Goal: Transaction & Acquisition: Obtain resource

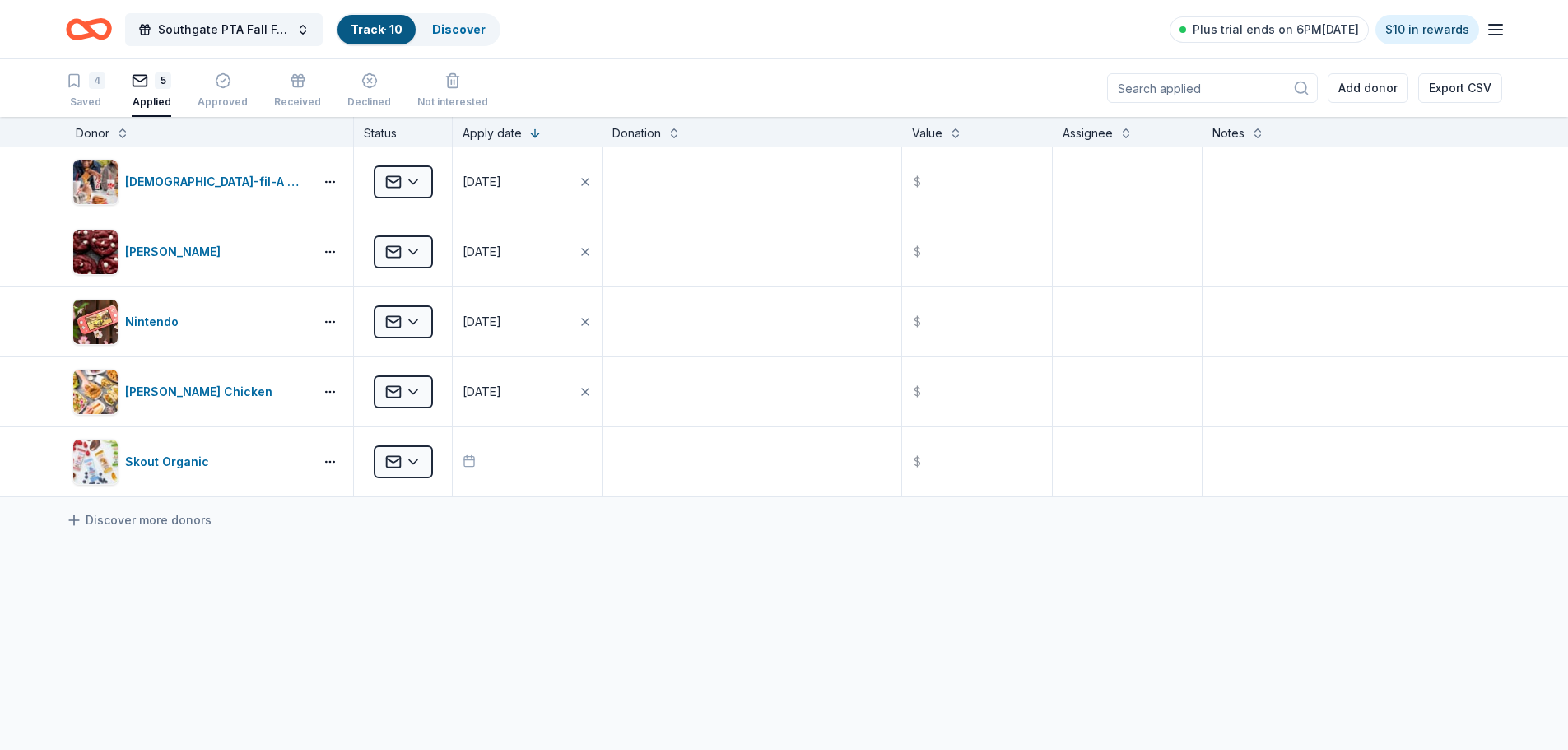
click at [1211, 87] on input at bounding box center [1212, 88] width 211 height 30
click at [92, 38] on icon "Home" at bounding box center [89, 29] width 46 height 39
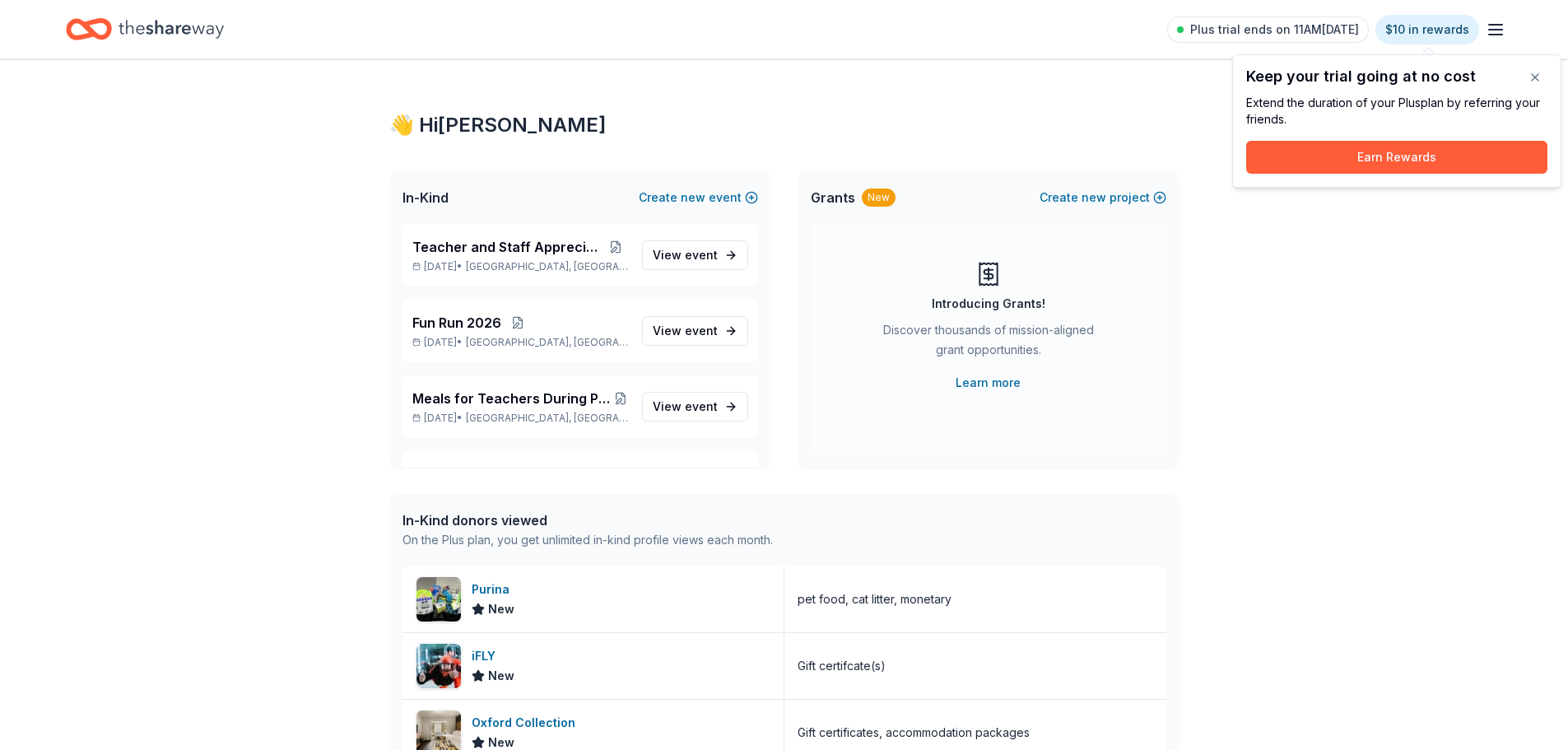
click at [1412, 339] on div "👋 Hi Lisa In-Kind Create new event Teacher and Staff Appreciation Week May 06, …" at bounding box center [784, 634] width 1568 height 1150
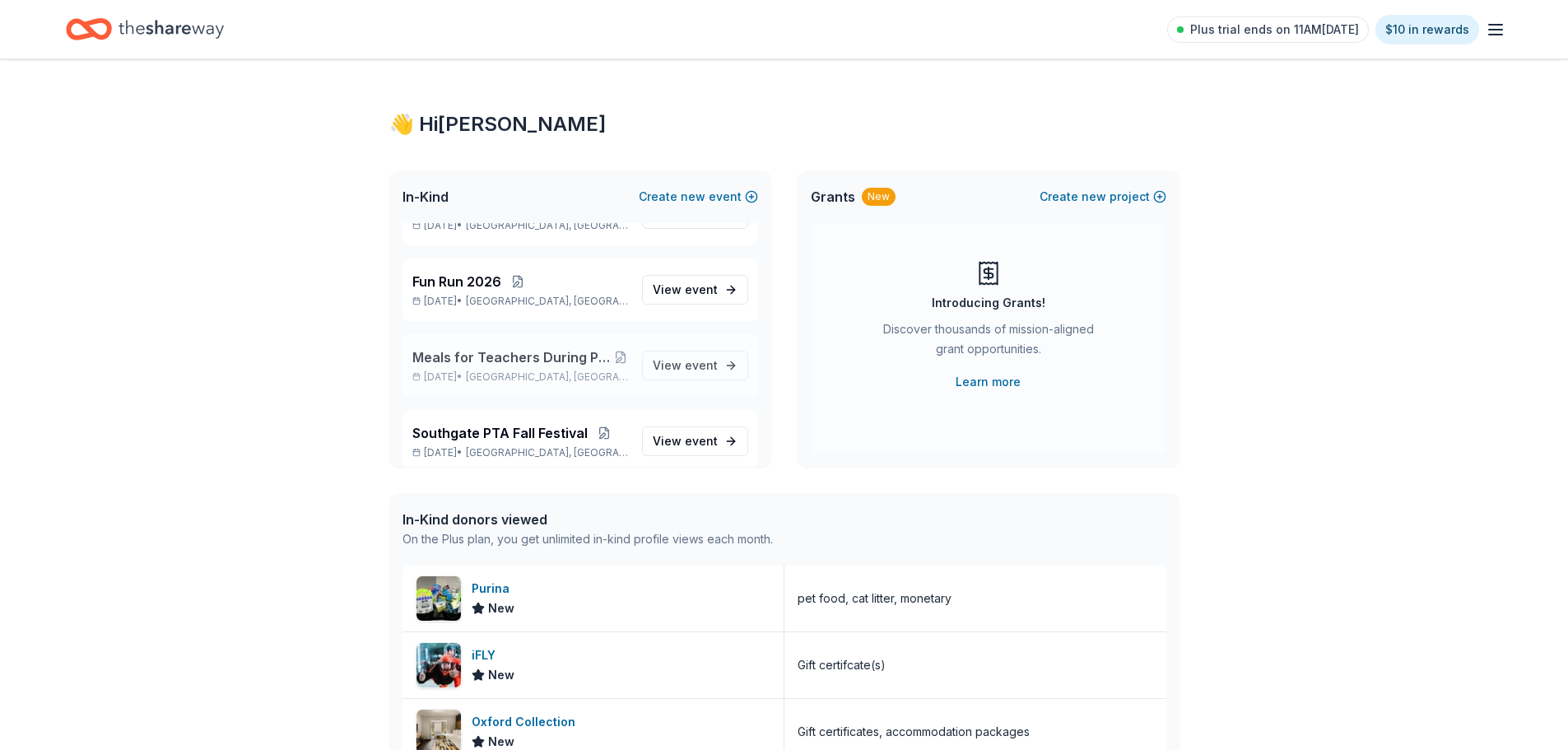
scroll to position [59, 0]
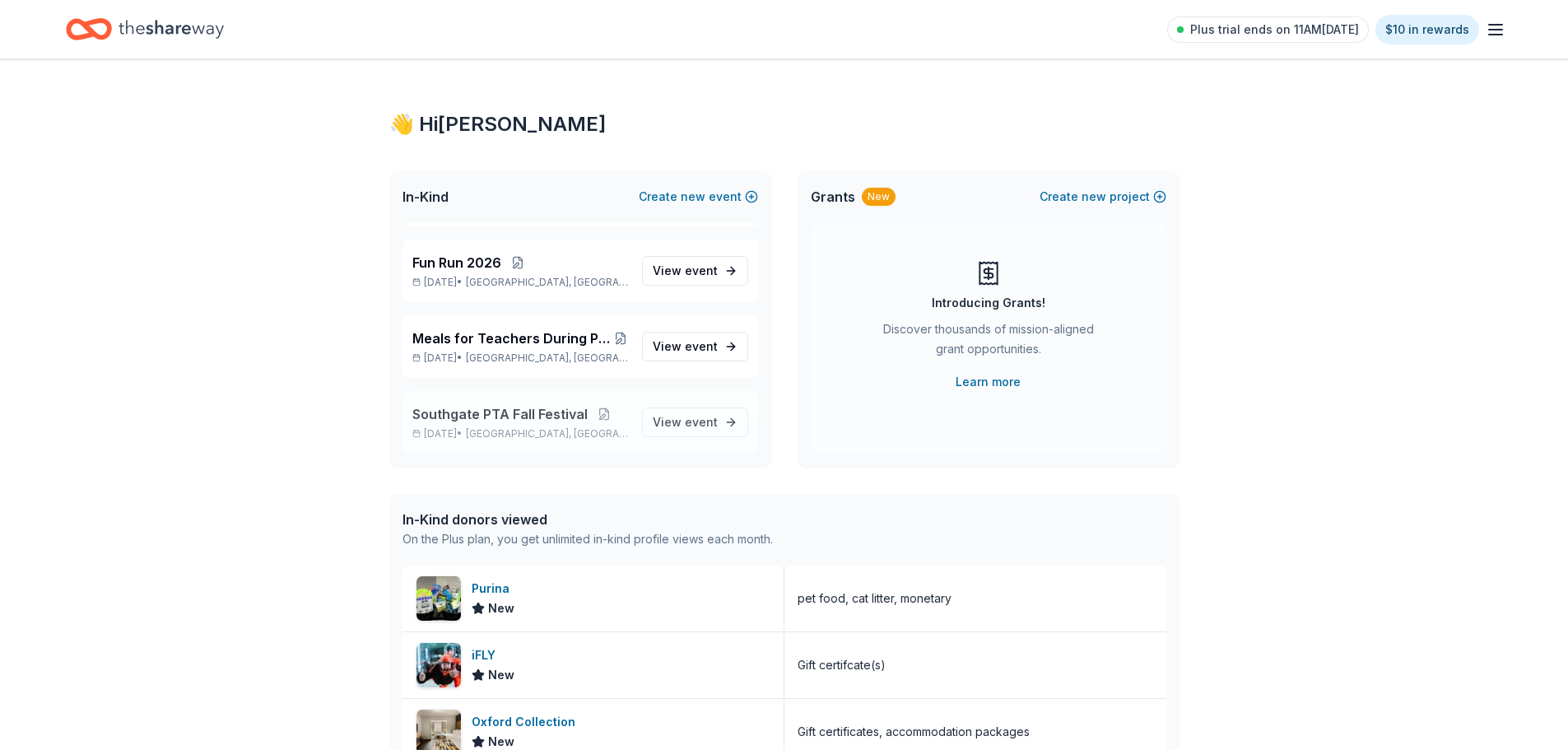
drag, startPoint x: 486, startPoint y: 416, endPoint x: 513, endPoint y: 415, distance: 27.0
click at [487, 416] on span "Southgate PTA Fall Festival" at bounding box center [500, 414] width 175 height 20
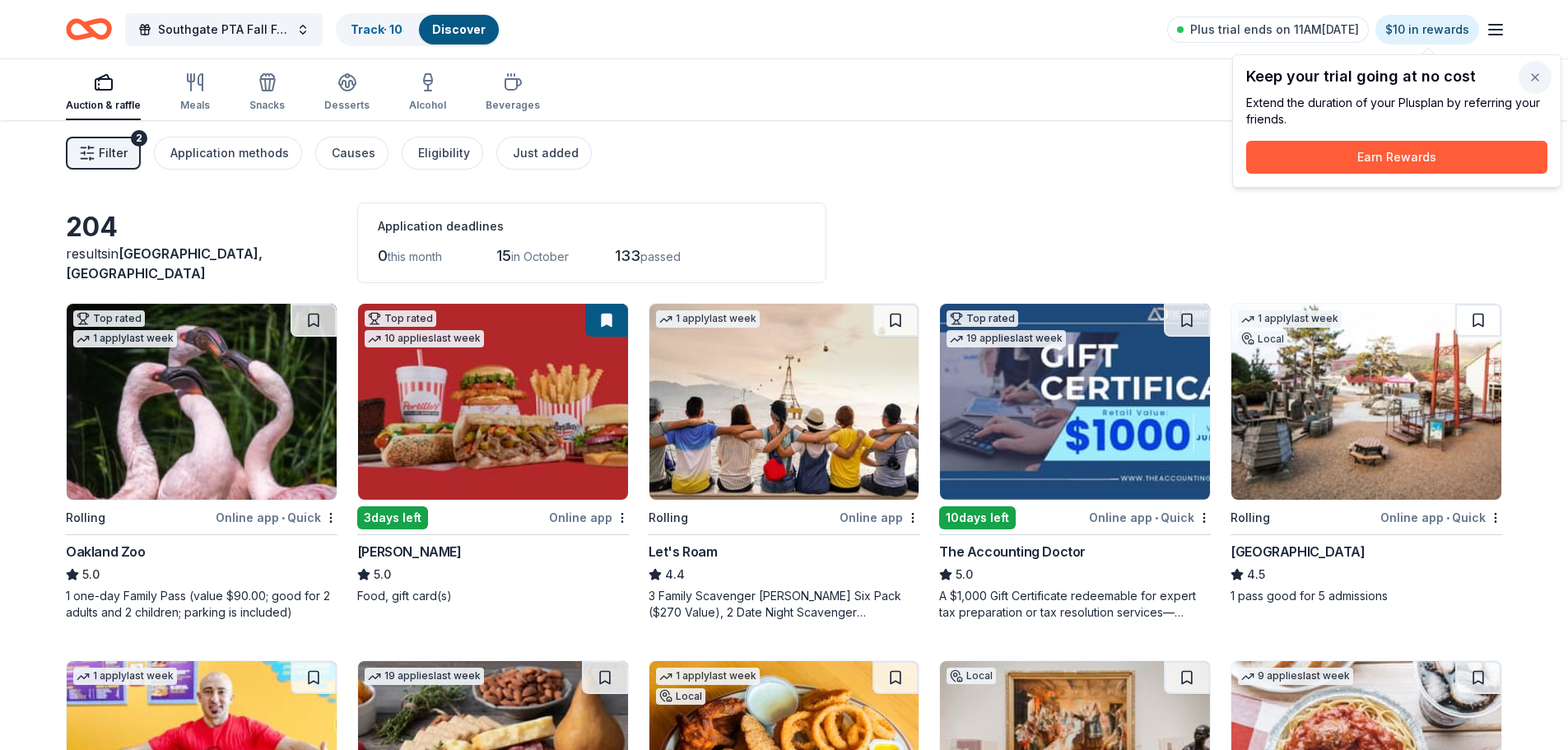
click at [1539, 78] on button "button" at bounding box center [1535, 77] width 33 height 33
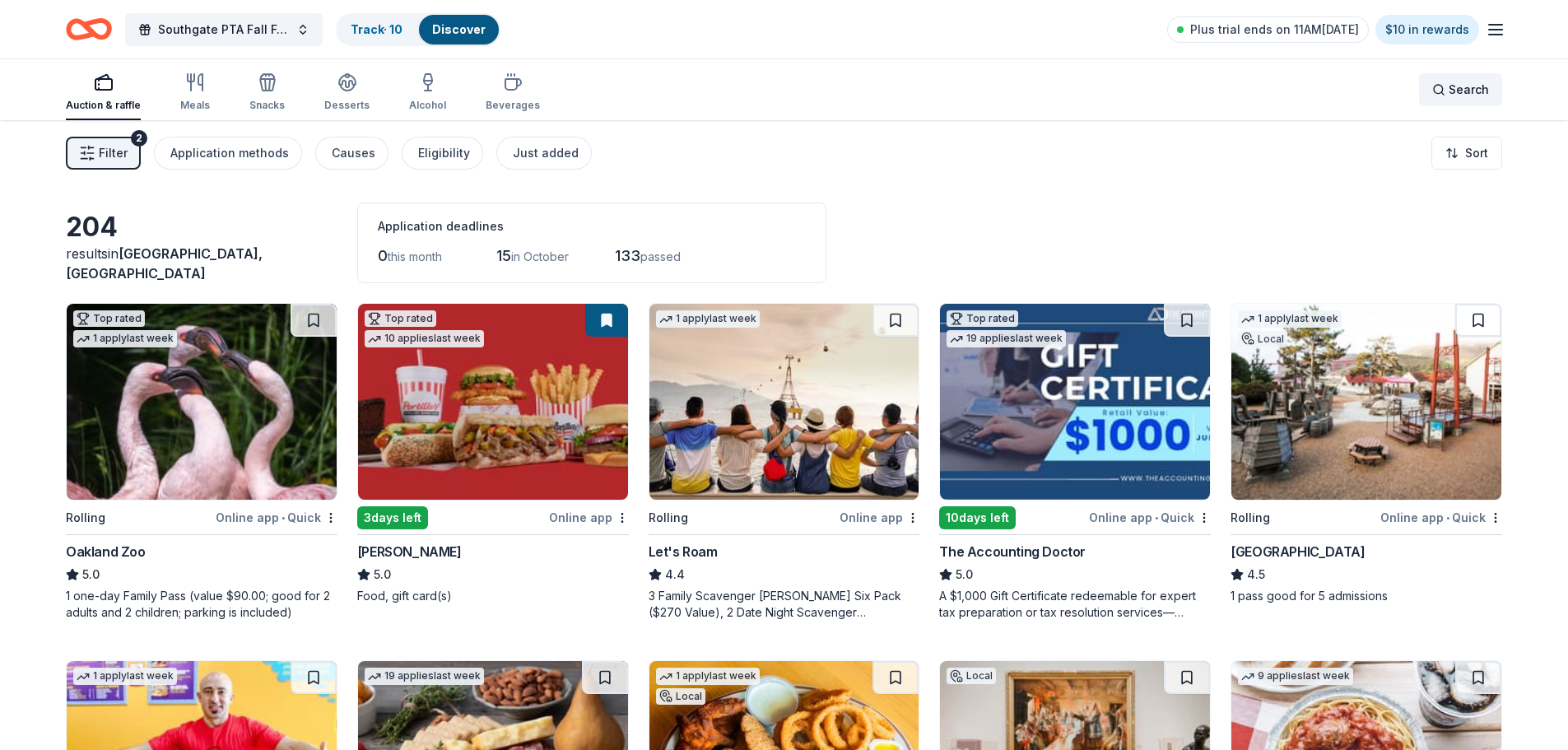
click at [1472, 90] on span "Search" at bounding box center [1469, 90] width 40 height 20
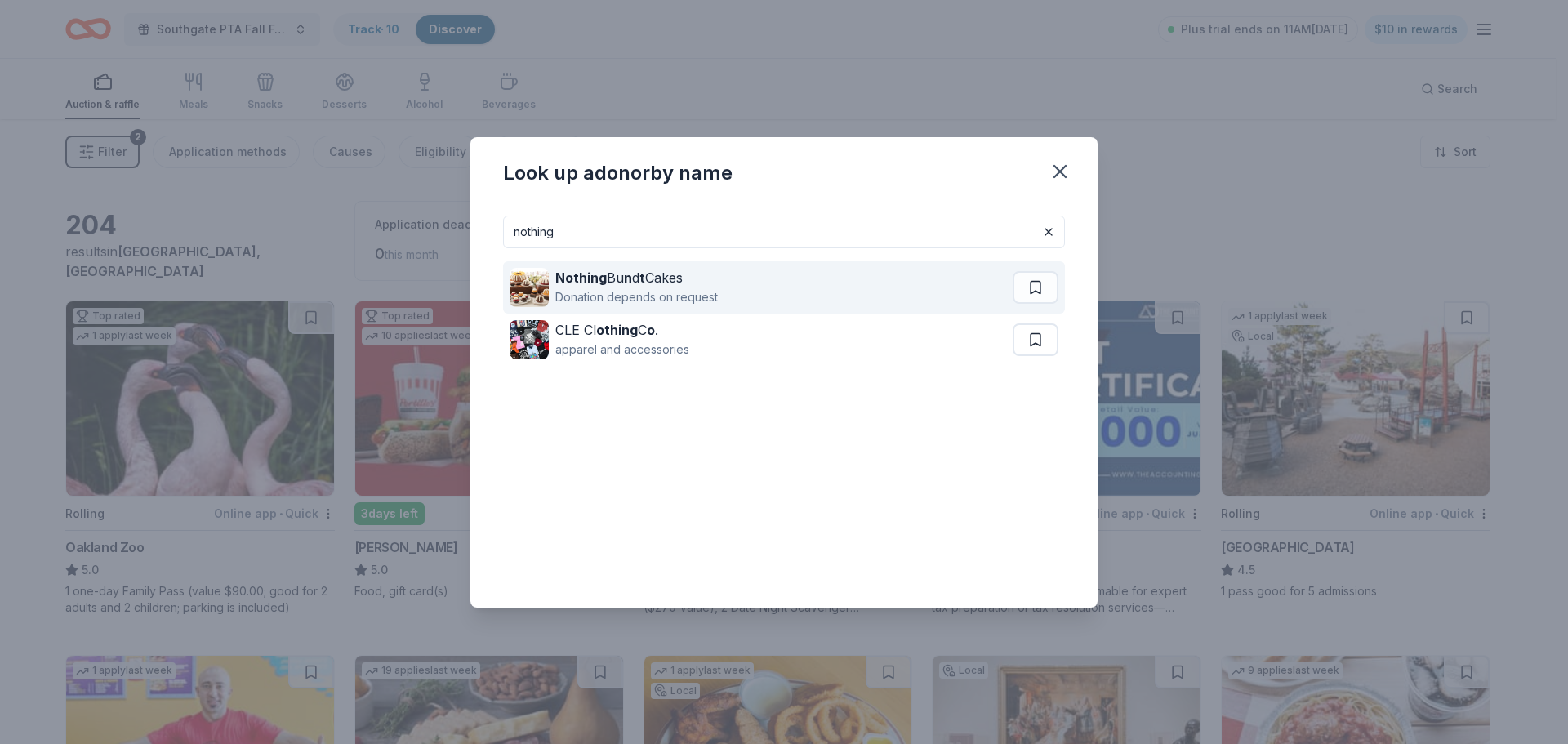
type input "nothing"
click at [734, 296] on div "Nothing Bu n d t Cakes Donation depends on request" at bounding box center [761, 287] width 503 height 53
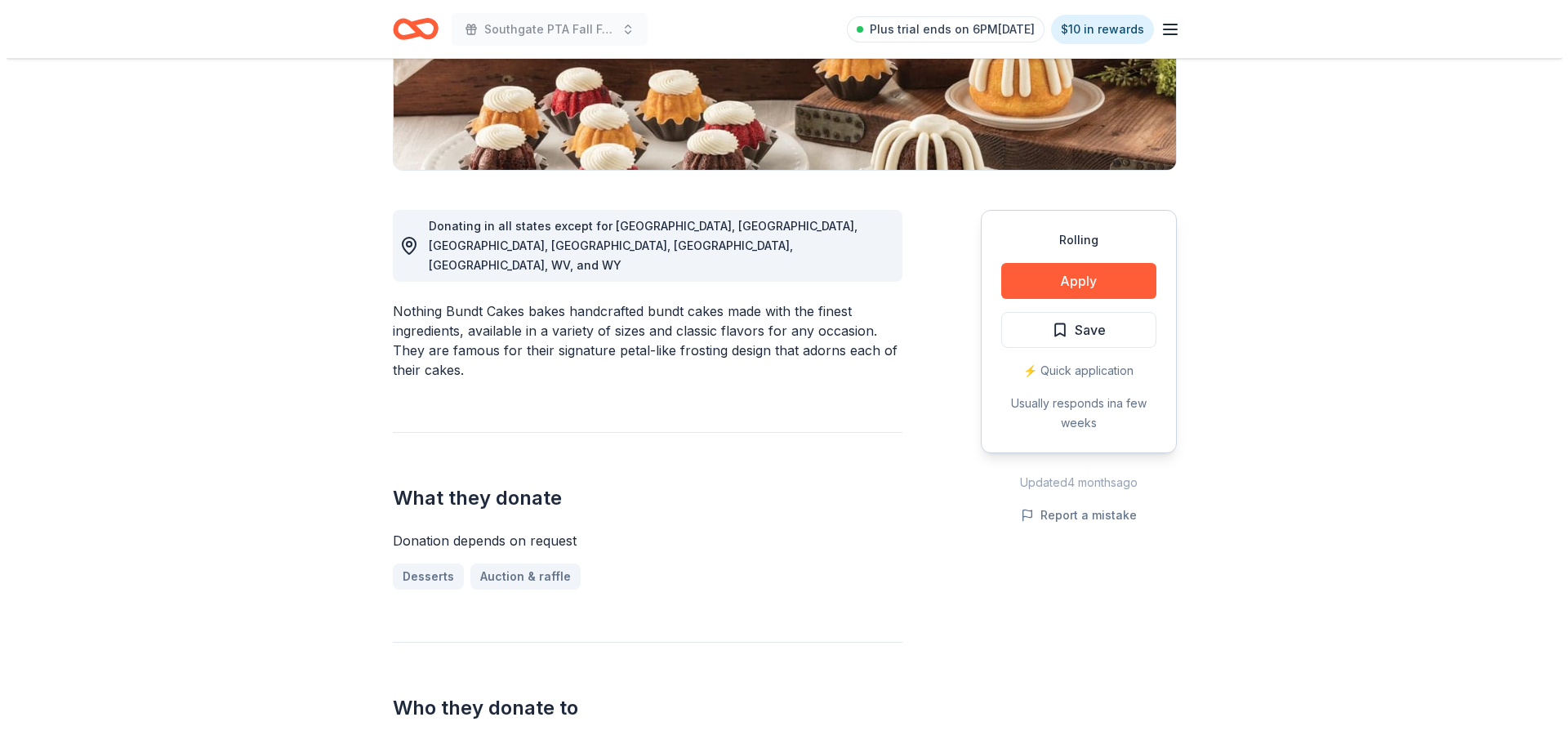
scroll to position [327, 0]
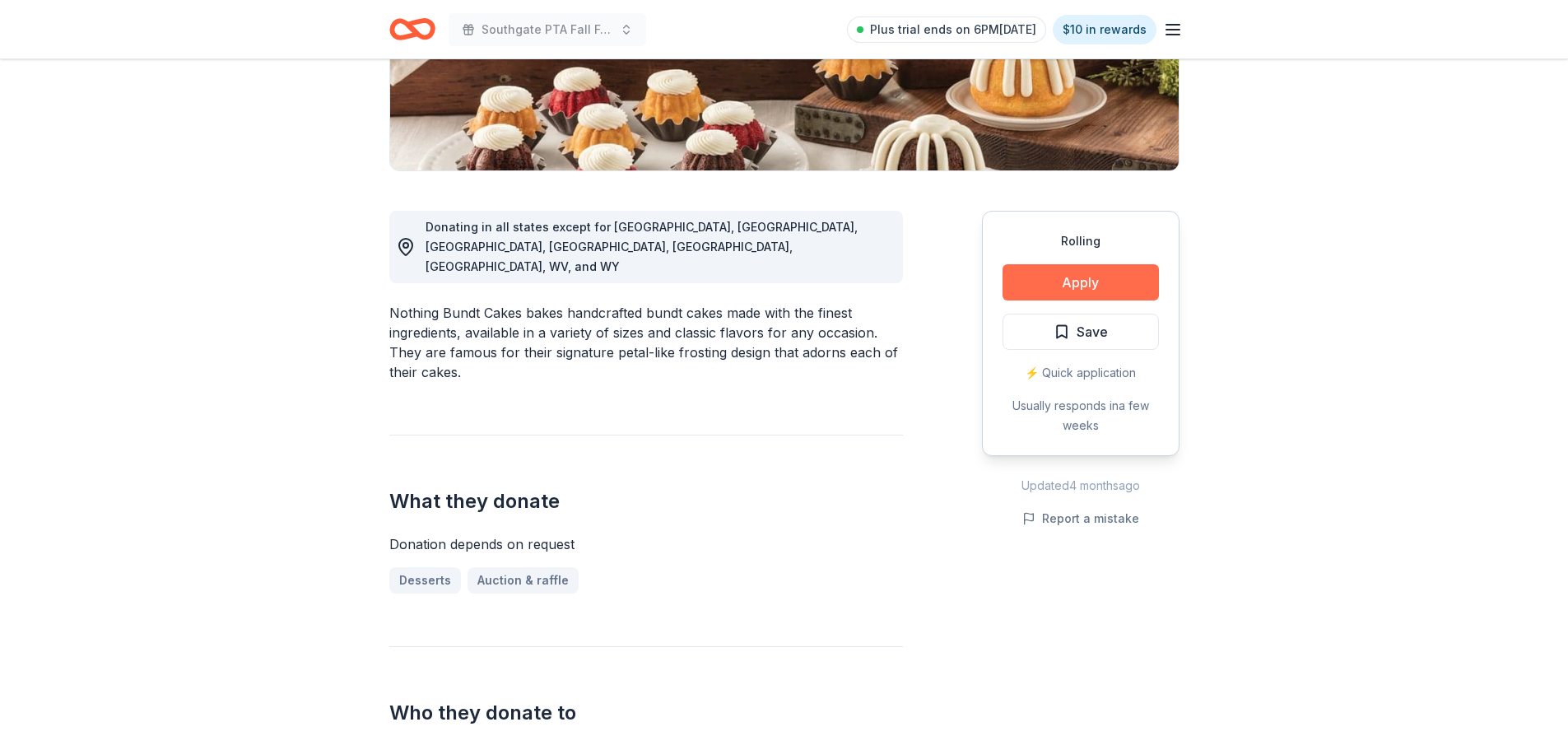
click at [1123, 284] on button "Apply" at bounding box center [1081, 282] width 156 height 37
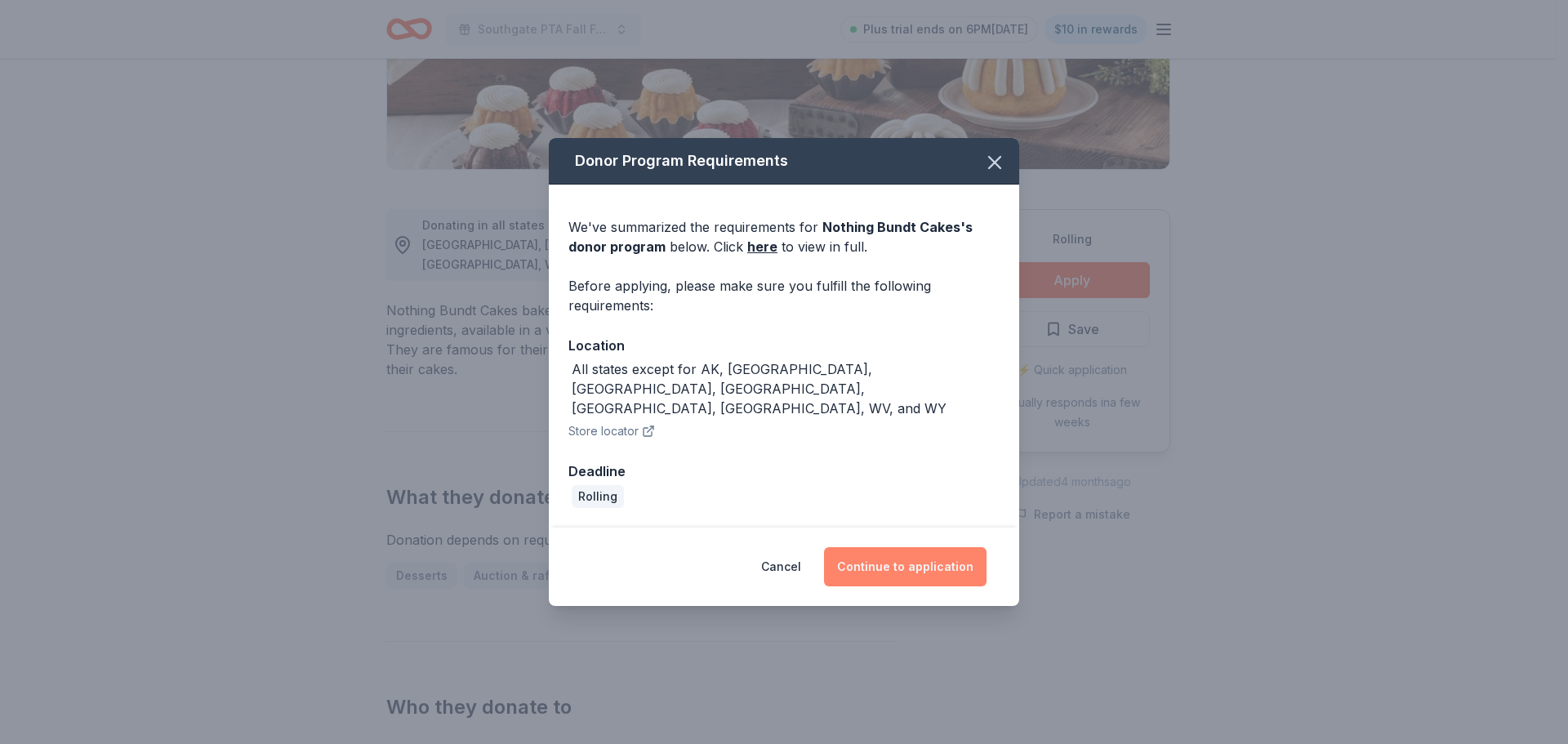
click at [933, 548] on button "Continue to application" at bounding box center [905, 566] width 163 height 39
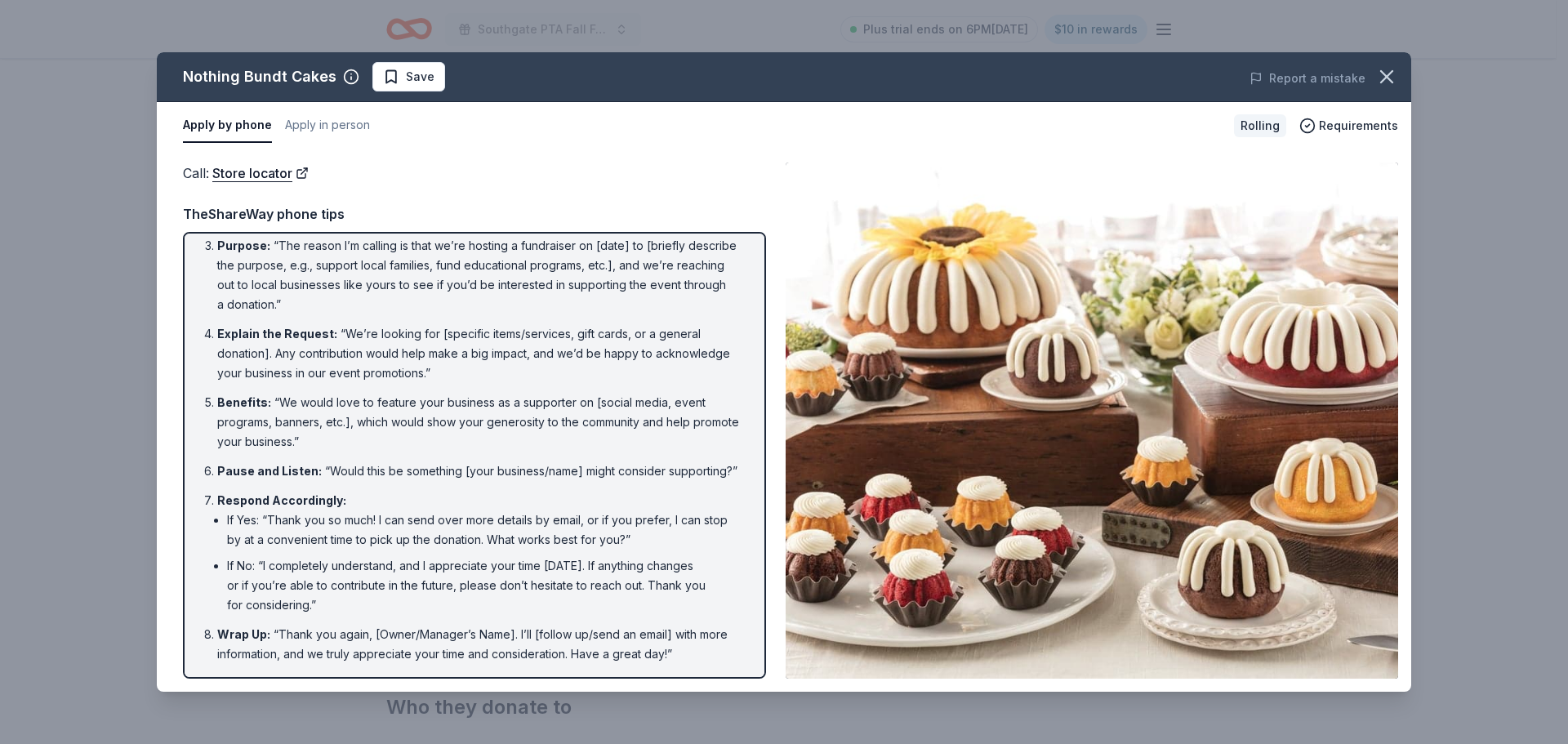
scroll to position [128, 0]
drag, startPoint x: 686, startPoint y: 659, endPoint x: 228, endPoint y: 375, distance: 538.9
click at [227, 396] on ol "Introduction : “Hello, this is [Your Name] from [Your Nonprofit's Name]. May I …" at bounding box center [474, 401] width 553 height 526
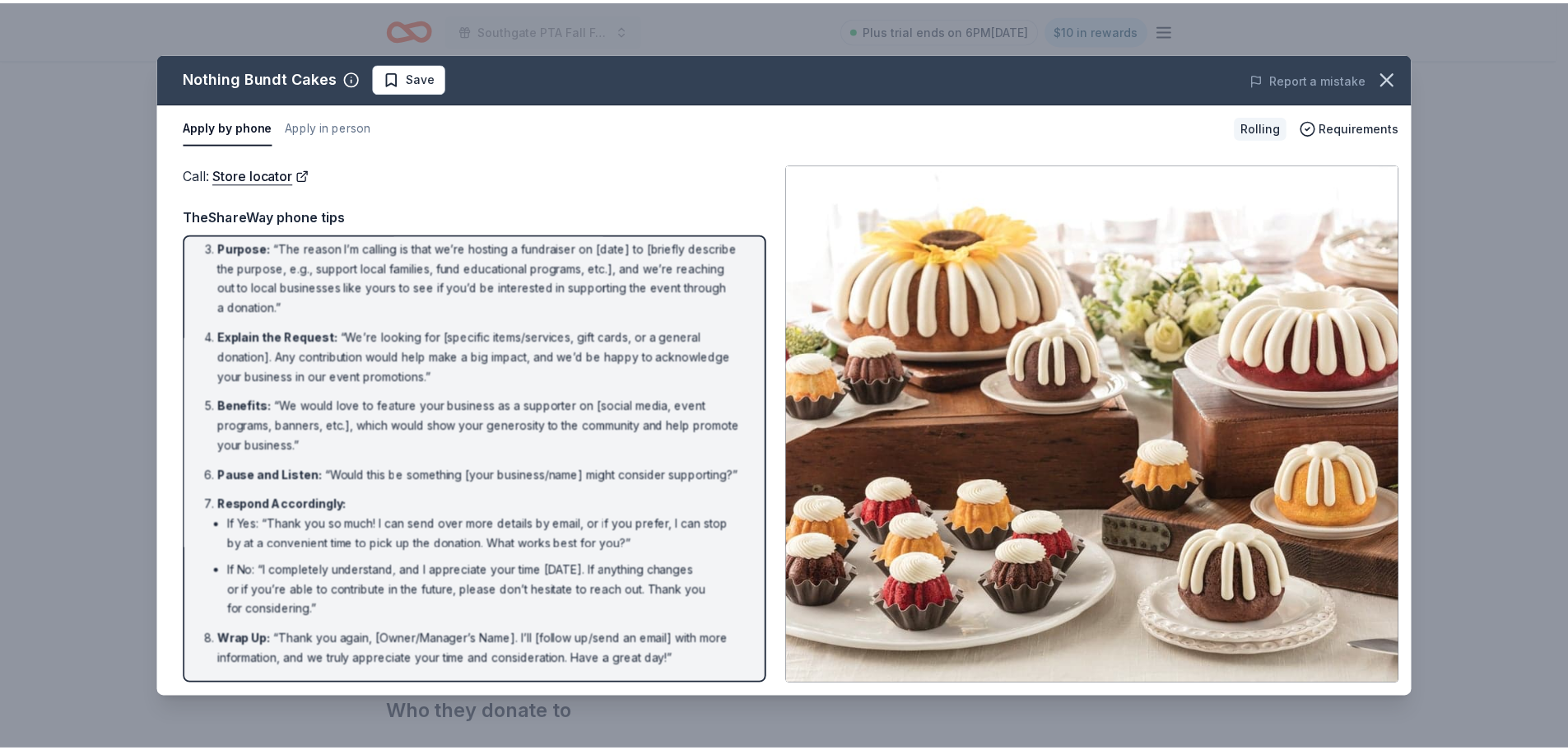
scroll to position [0, 0]
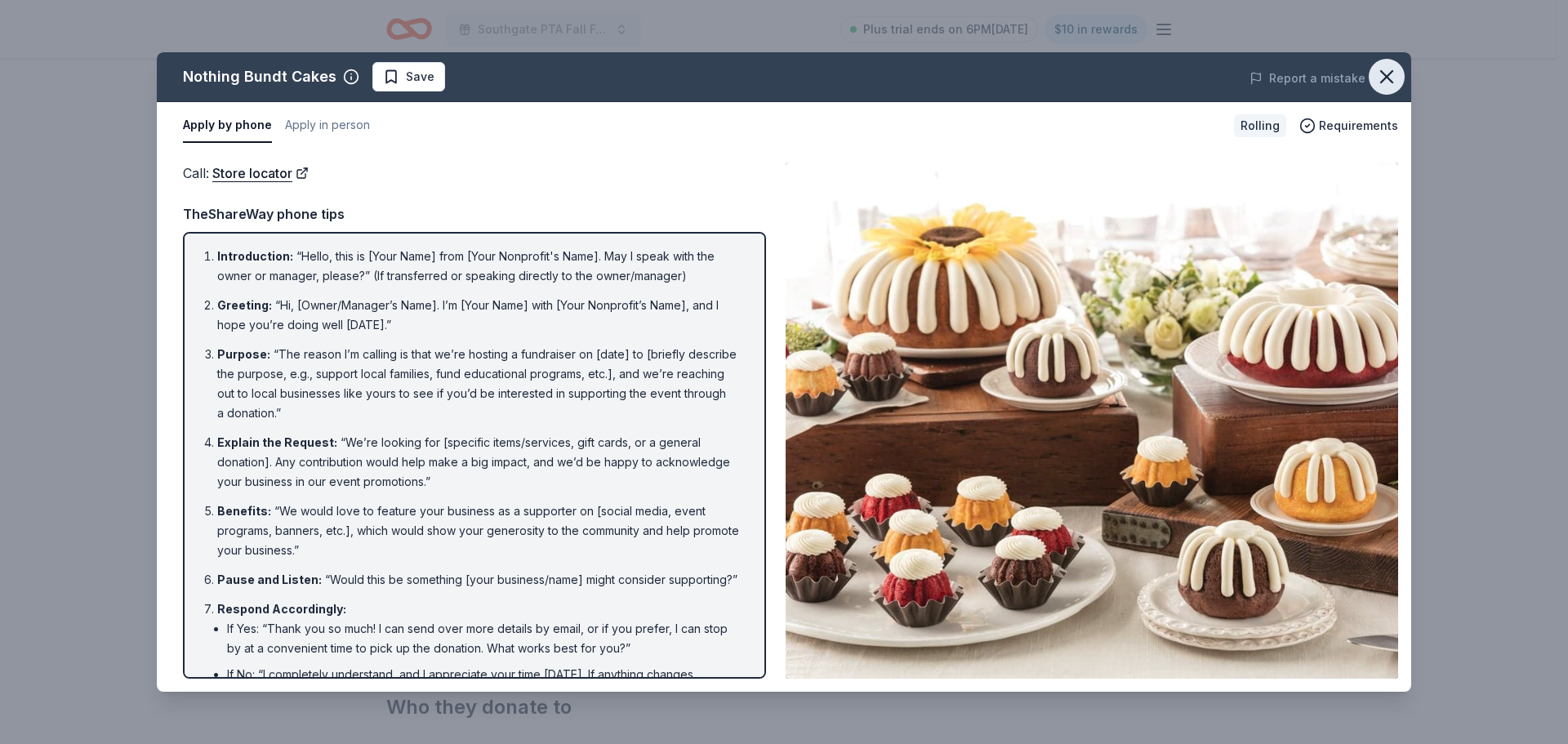
click at [1384, 78] on icon "button" at bounding box center [1387, 77] width 23 height 23
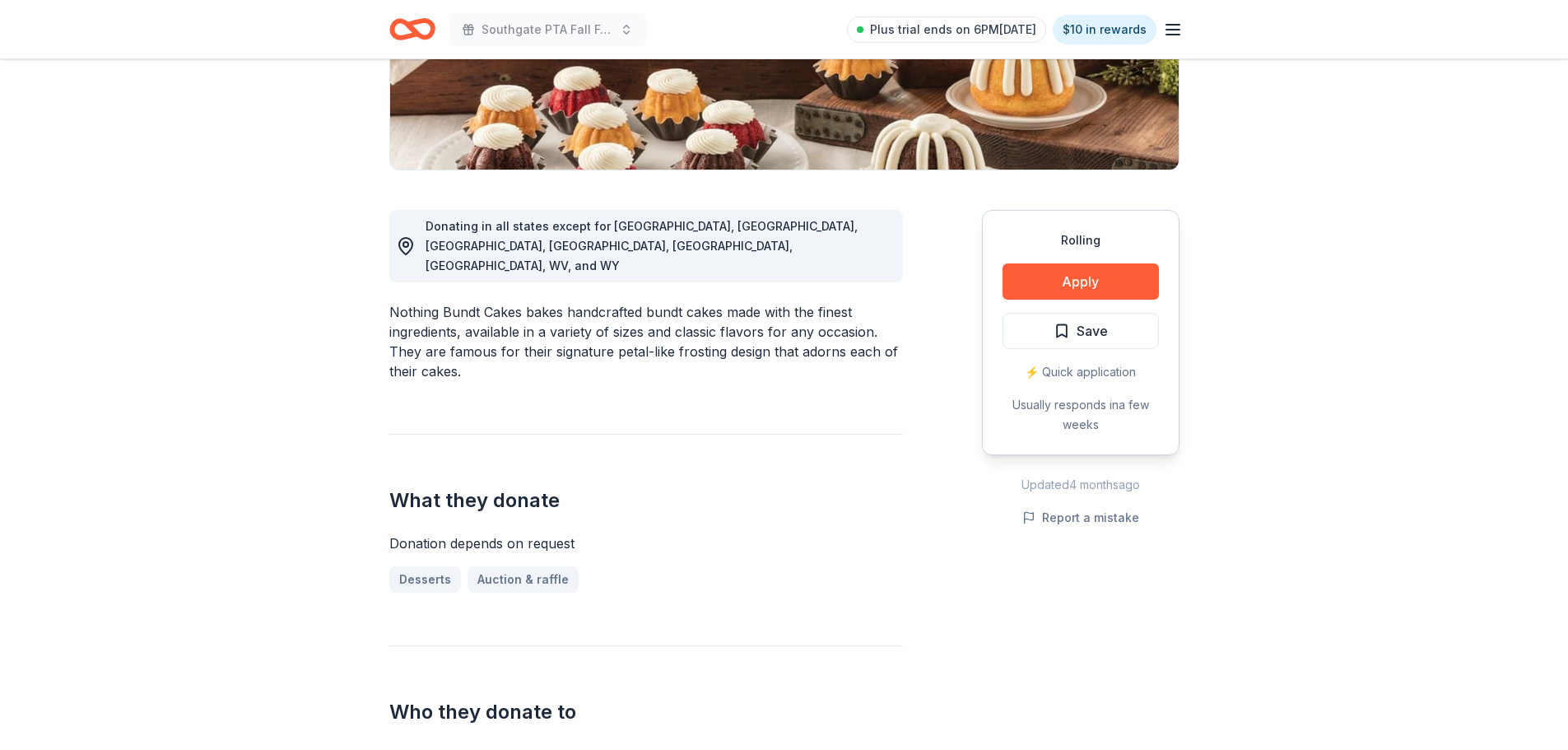
scroll to position [329, 0]
